Goal: Information Seeking & Learning: Find specific fact

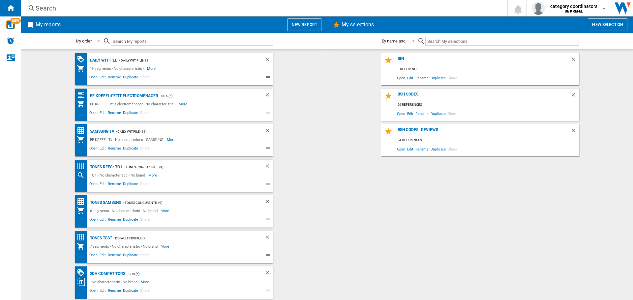
click at [96, 60] on div "Daily WIT file" at bounding box center [102, 60] width 29 height 8
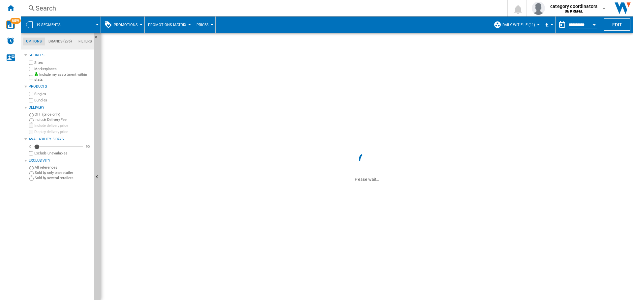
click at [201, 27] on button "Prices" at bounding box center [203, 24] width 15 height 16
click at [119, 23] on md-backdrop at bounding box center [316, 150] width 633 height 300
click at [122, 25] on span "Promotions" at bounding box center [126, 25] width 24 height 4
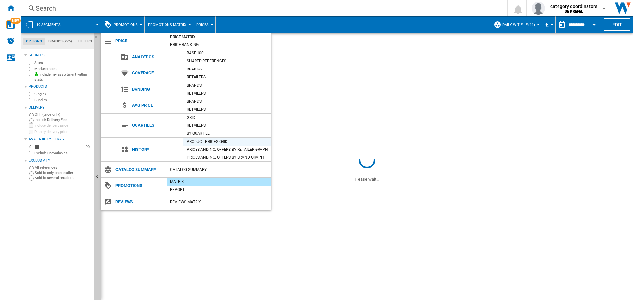
click at [200, 142] on div "Product prices grid" at bounding box center [227, 141] width 88 height 7
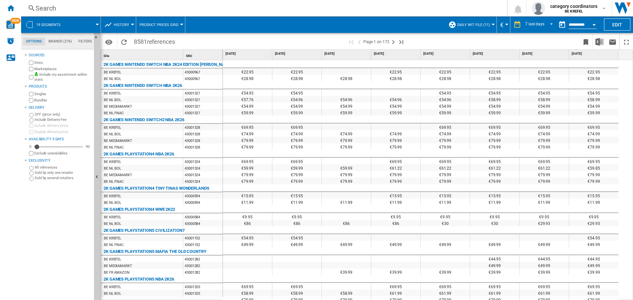
click at [69, 11] on div "Search" at bounding box center [263, 8] width 454 height 9
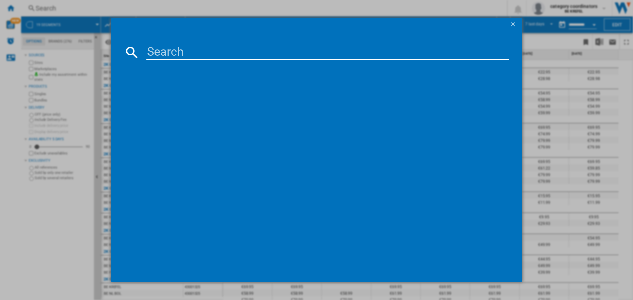
click at [189, 48] on input at bounding box center [327, 52] width 362 height 16
paste input "11006080"
type input "11006080"
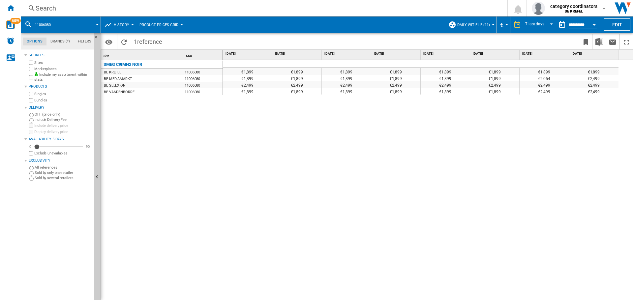
drag, startPoint x: 593, startPoint y: 87, endPoint x: 592, endPoint y: 82, distance: 4.7
click at [593, 86] on div "€2,499" at bounding box center [593, 84] width 49 height 7
click at [593, 79] on div "€2,499" at bounding box center [593, 78] width 49 height 7
